Goal: Task Accomplishment & Management: Use online tool/utility

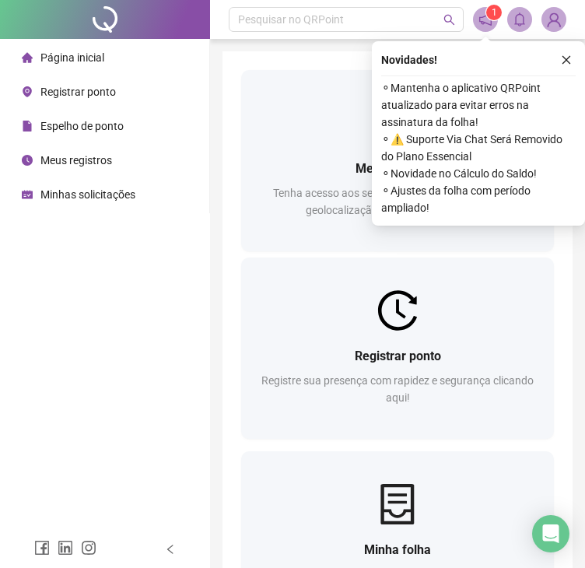
click at [53, 93] on span "Registrar ponto" at bounding box center [77, 92] width 75 height 12
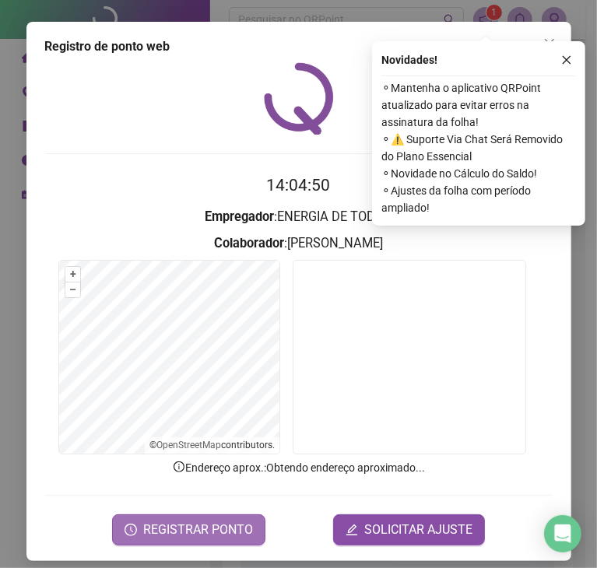
click at [224, 524] on span "REGISTRAR PONTO" at bounding box center [198, 530] width 110 height 19
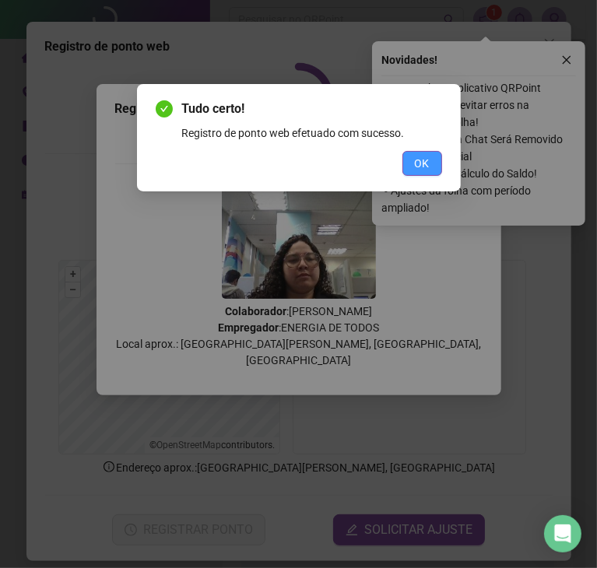
click at [434, 153] on button "OK" at bounding box center [422, 163] width 40 height 25
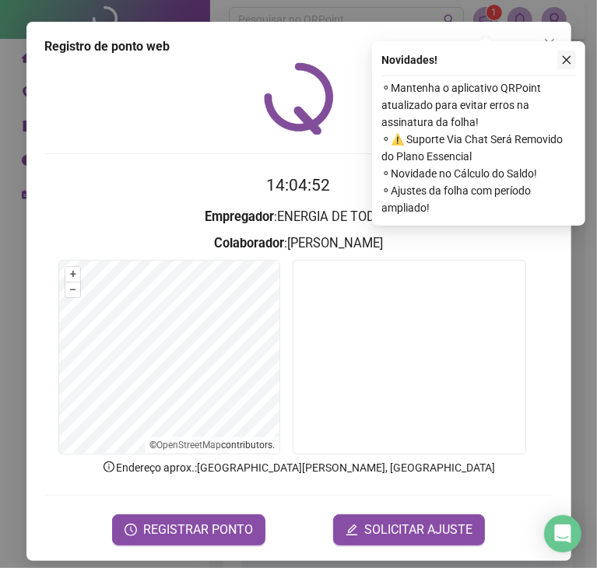
click at [568, 54] on icon "close" at bounding box center [566, 59] width 11 height 11
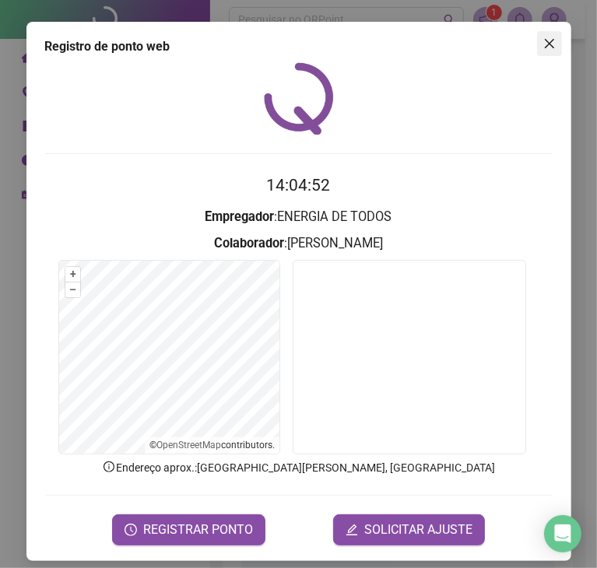
click at [545, 37] on icon "close" at bounding box center [549, 43] width 12 height 12
